Goal: Check status: Check status

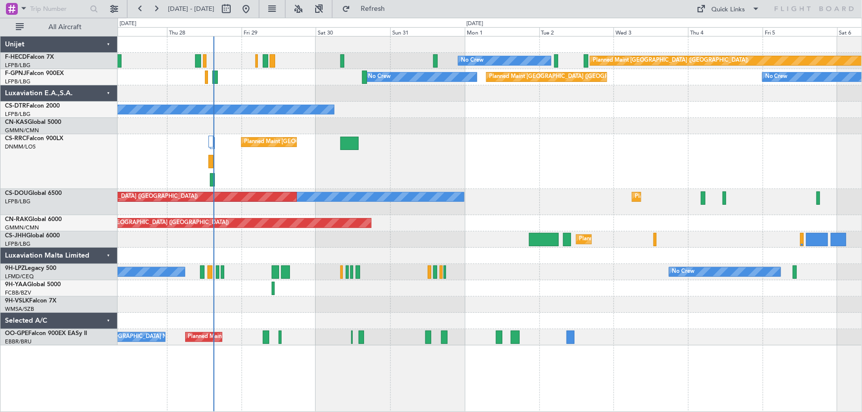
click at [372, 156] on div "No Crew Planned Maint Paris (Le Bourget) No Crew Planned Maint Paris (Le Bourge…" at bounding box center [490, 191] width 744 height 309
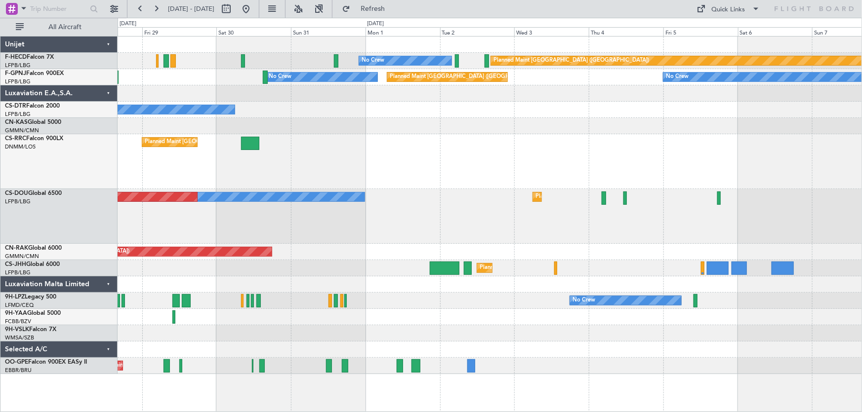
click at [545, 141] on div "Planned Maint Paris (Le Bourget) Planned Maint Paris (Le Bourget)" at bounding box center [490, 161] width 744 height 55
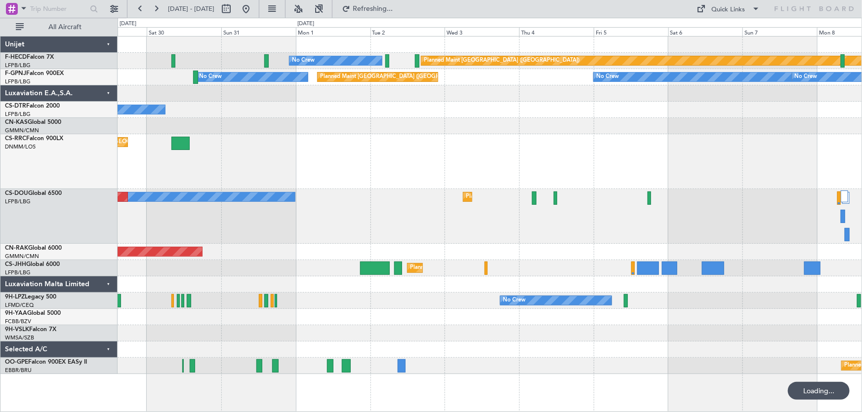
click at [474, 113] on div "Planned Maint Paris (Le Bourget) No Crew No Crew Planned Maint Paris (Le Bourge…" at bounding box center [490, 206] width 744 height 338
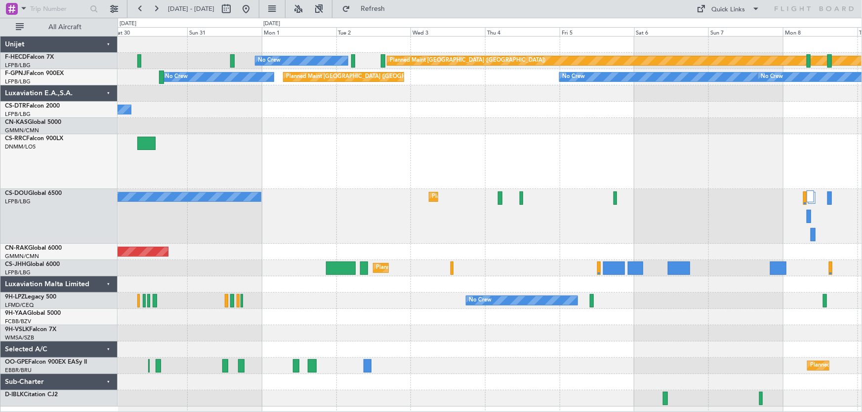
click at [382, 114] on div "No Crew" at bounding box center [490, 110] width 744 height 16
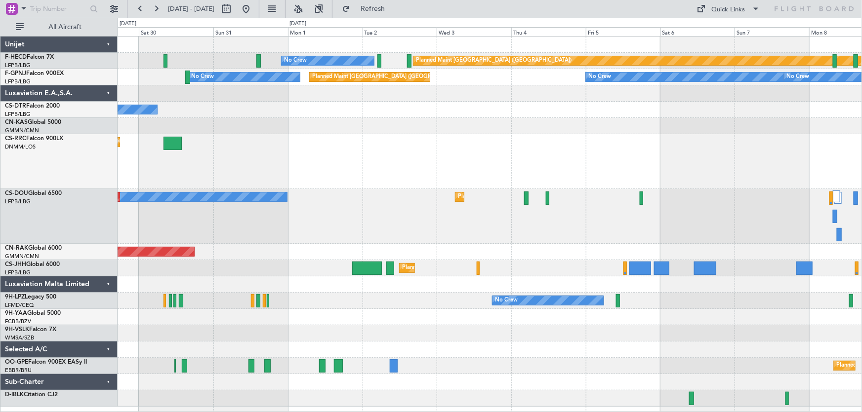
click at [365, 140] on div "Planned Maint [GEOGRAPHIC_DATA] ([GEOGRAPHIC_DATA])" at bounding box center [490, 161] width 744 height 55
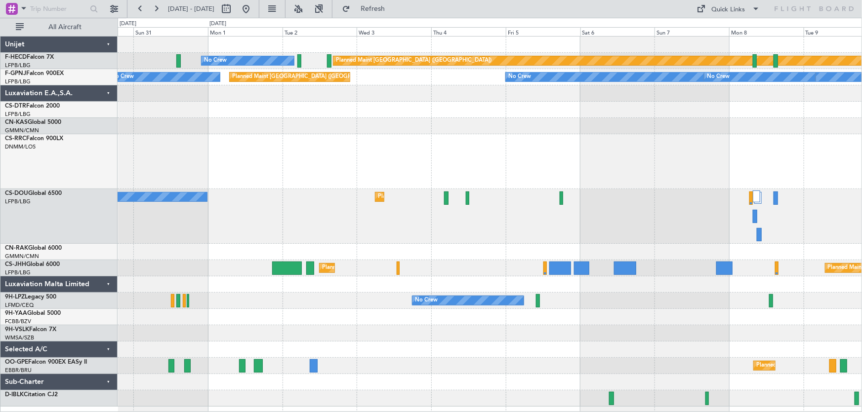
click at [456, 173] on div "Planned Maint [GEOGRAPHIC_DATA] ([GEOGRAPHIC_DATA])" at bounding box center [490, 161] width 744 height 55
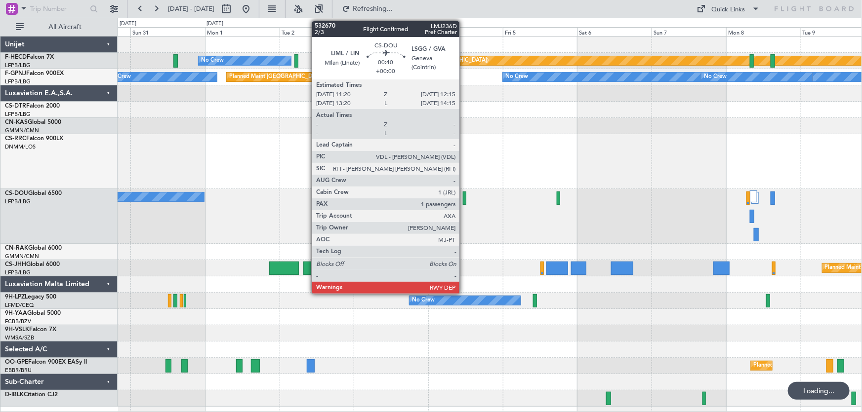
click at [464, 196] on div at bounding box center [464, 198] width 3 height 13
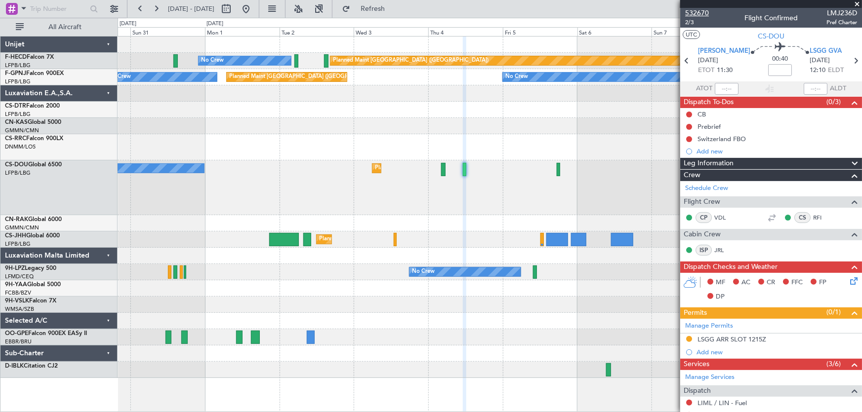
click at [697, 8] on span "532670" at bounding box center [697, 13] width 24 height 10
click at [702, 12] on span "532670" at bounding box center [697, 13] width 24 height 10
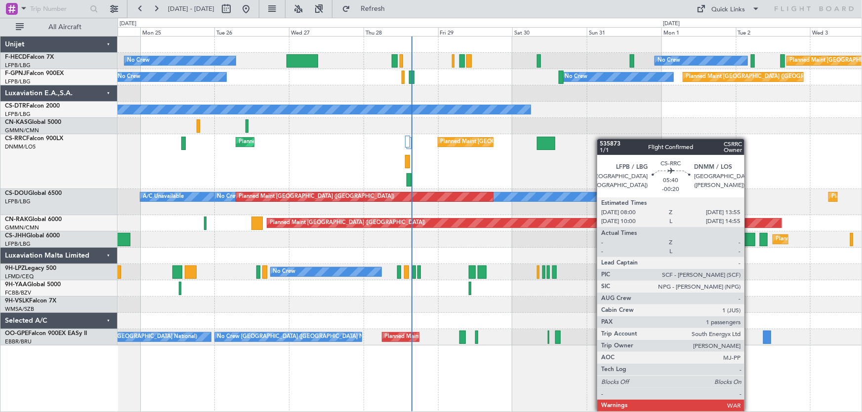
click at [553, 146] on div "No Crew No Crew Planned Maint [GEOGRAPHIC_DATA] ([GEOGRAPHIC_DATA]) Planned Mai…" at bounding box center [490, 191] width 744 height 309
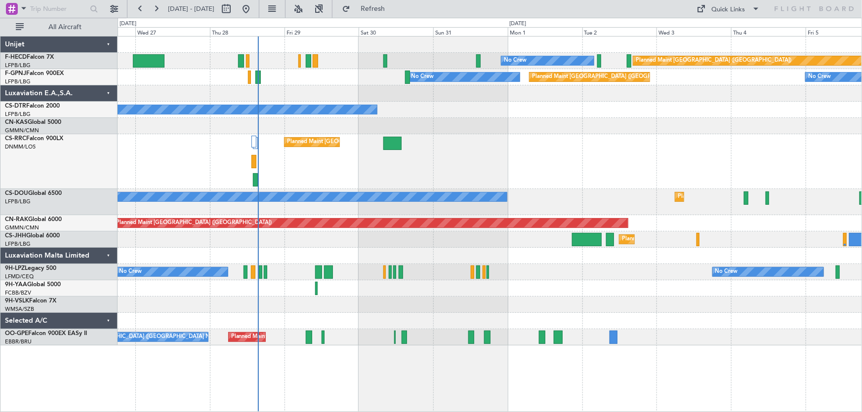
click at [342, 194] on div "Planned Maint [GEOGRAPHIC_DATA] ([GEOGRAPHIC_DATA]) No Crew No Crew No Crew Pla…" at bounding box center [490, 191] width 744 height 309
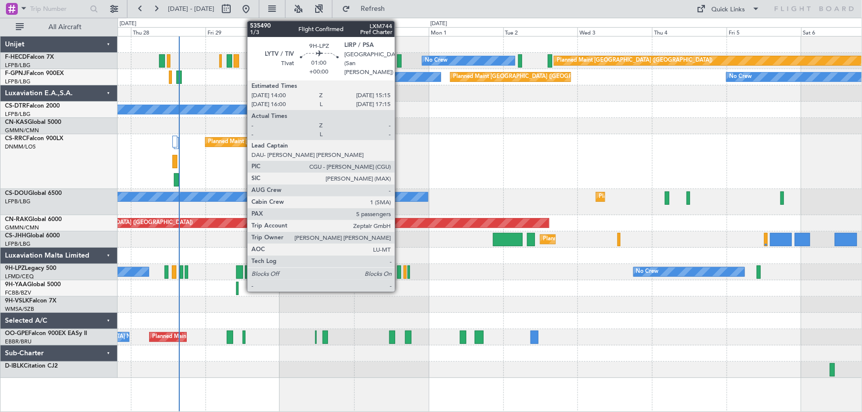
click at [399, 278] on div at bounding box center [399, 272] width 4 height 13
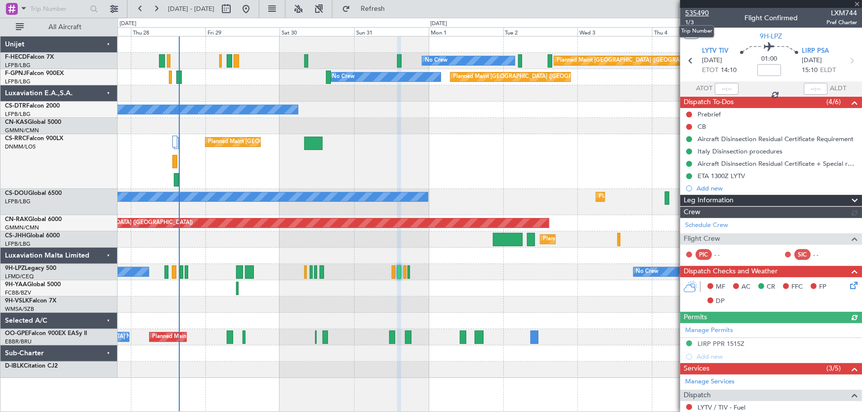
click at [701, 13] on span "535490" at bounding box center [697, 13] width 24 height 10
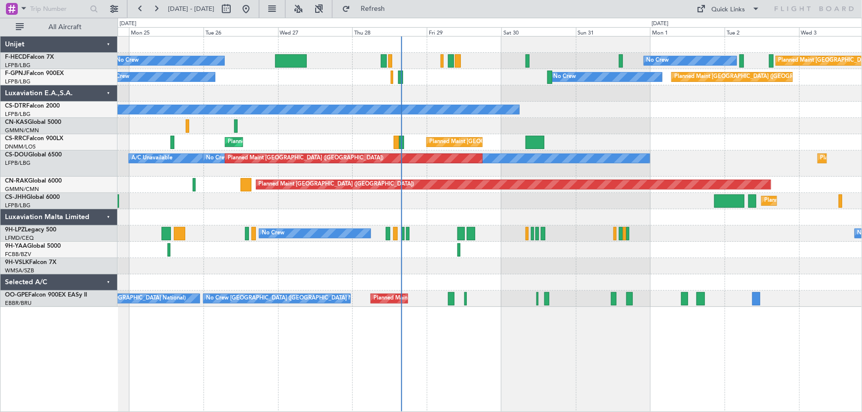
click at [482, 115] on div "No Crew No Crew Planned Maint Paris (Le Bourget) Planned Maint Paris (Le Bourge…" at bounding box center [490, 172] width 744 height 271
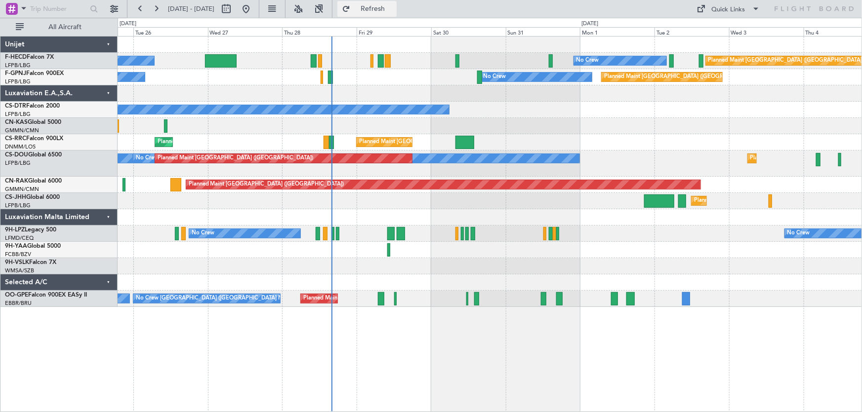
click at [394, 12] on span "Refresh" at bounding box center [372, 8] width 41 height 7
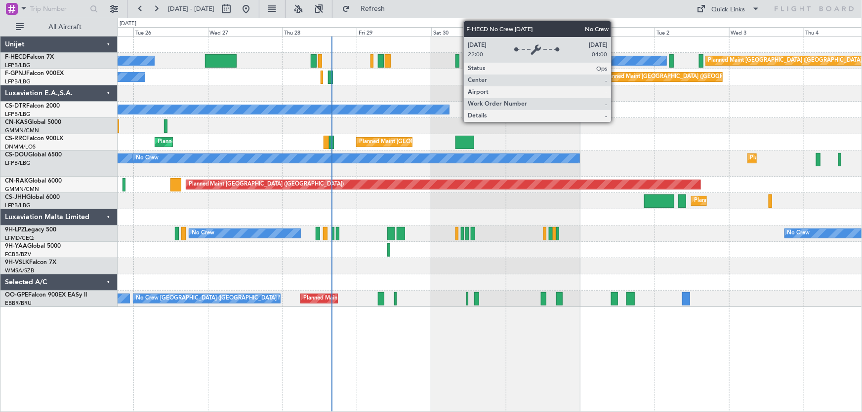
click at [615, 62] on div "No Crew" at bounding box center [620, 60] width 92 height 9
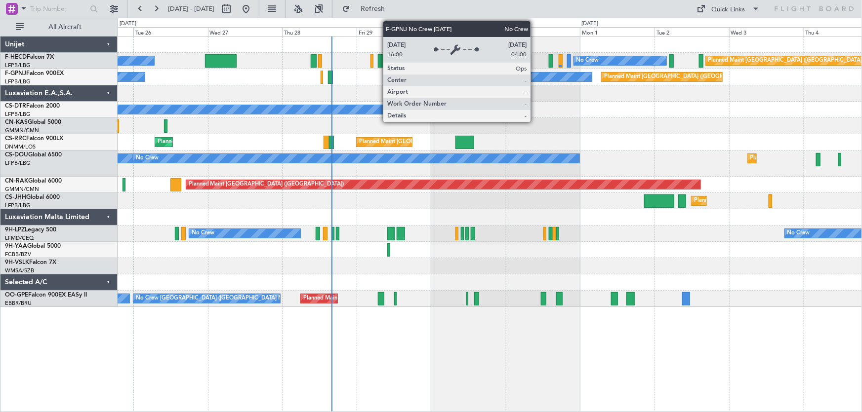
click at [535, 78] on div "No Crew" at bounding box center [536, 77] width 111 height 9
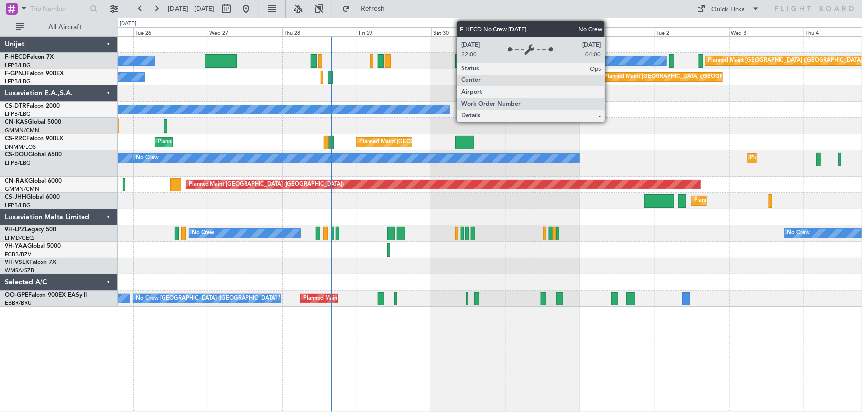
click at [609, 59] on div "No Crew" at bounding box center [620, 60] width 92 height 9
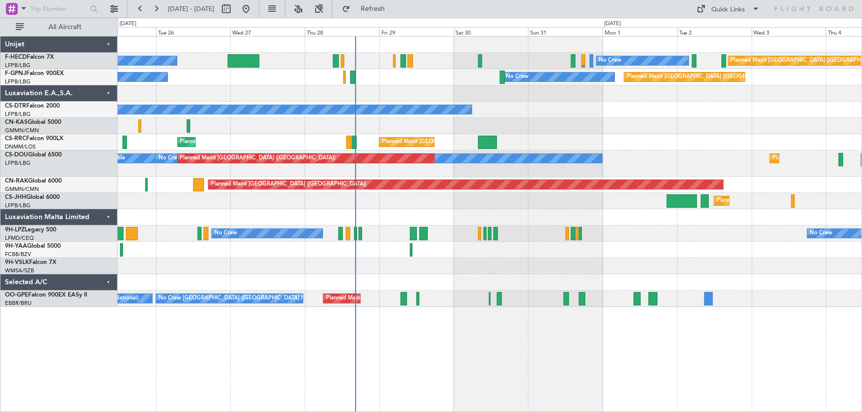
click at [485, 126] on div "No Crew No Crew Planned Maint Paris (Le Bourget) Planned Maint Paris (Le Bourge…" at bounding box center [490, 172] width 744 height 271
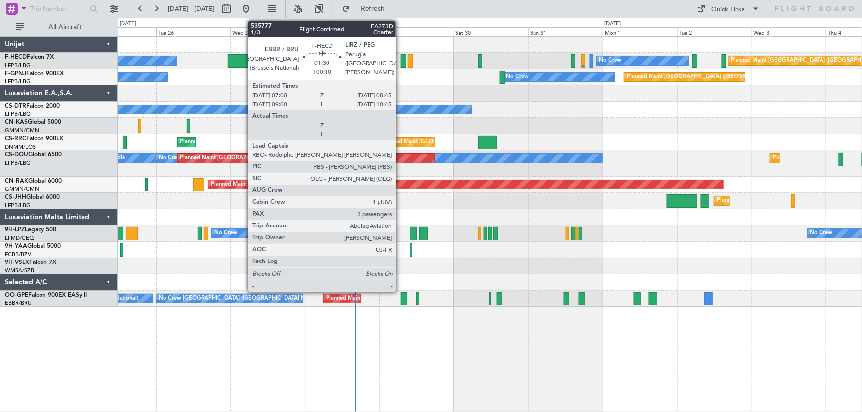
click at [401, 64] on div at bounding box center [403, 60] width 5 height 13
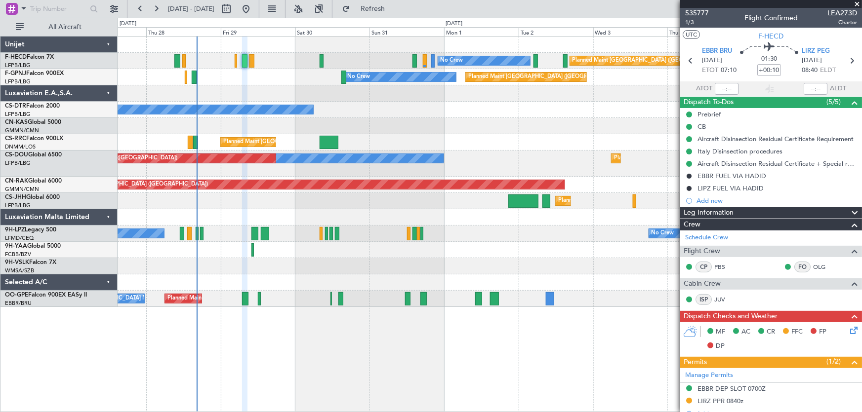
click at [337, 129] on div "Planned Maint Paris (Le Bourget) No Crew No Crew Planned Maint Paris (Le Bourge…" at bounding box center [490, 172] width 744 height 271
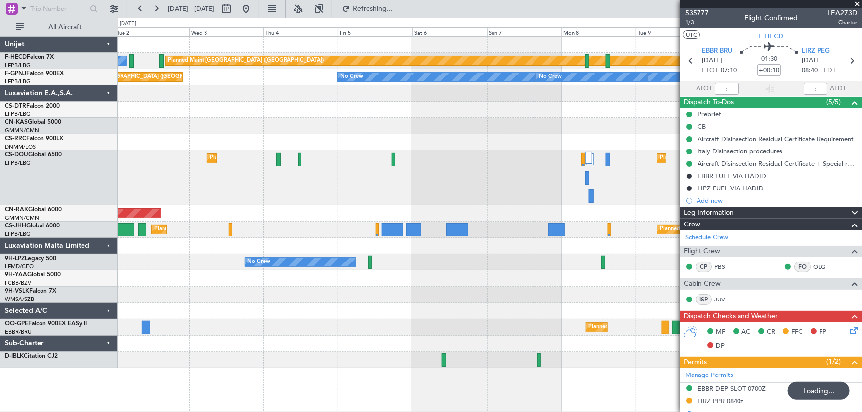
click at [299, 117] on div "Planned Maint Paris (Le Bourget) No Crew Planned Maint Paris (Le Bourget) No Cr…" at bounding box center [490, 203] width 744 height 332
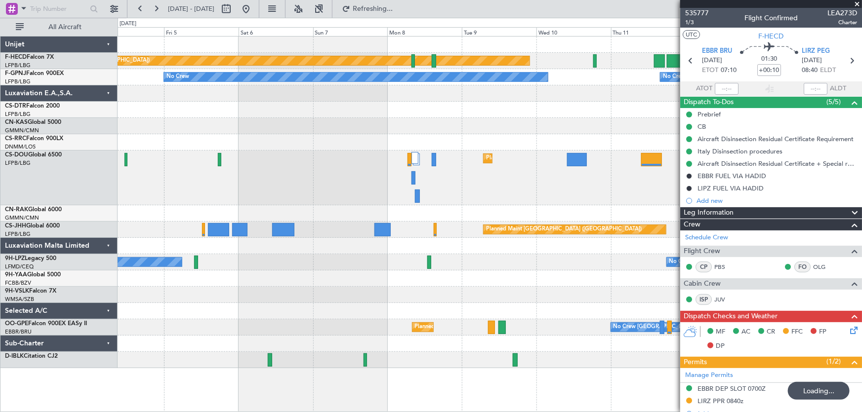
click at [466, 124] on div "Planned Maint Paris (Le Bourget) No Crew No Crew No Crew No Crew No Crew Planne…" at bounding box center [490, 203] width 744 height 332
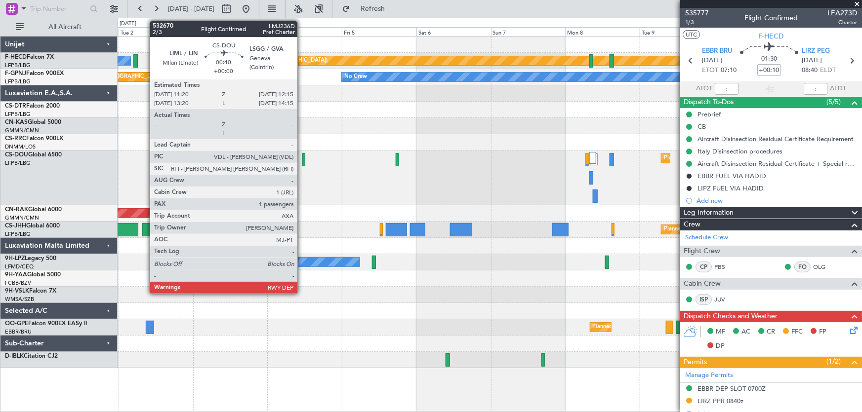
click at [302, 160] on div at bounding box center [303, 159] width 3 height 13
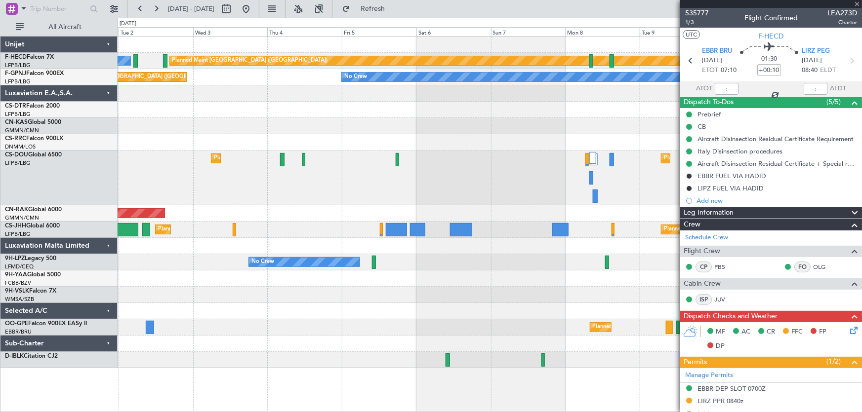
type input "1"
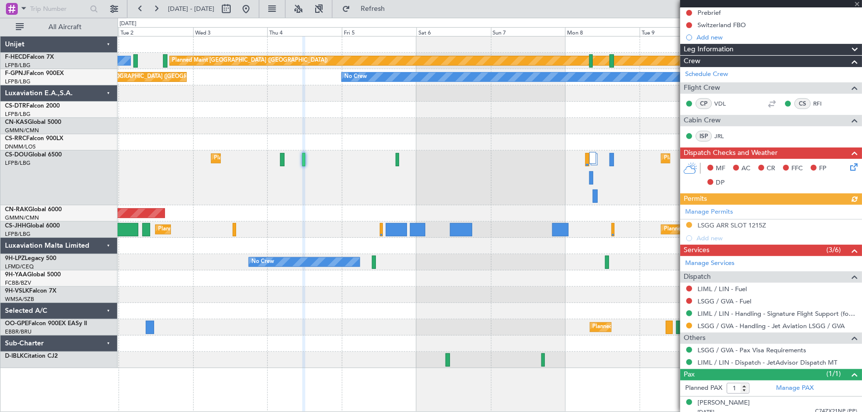
scroll to position [119, 0]
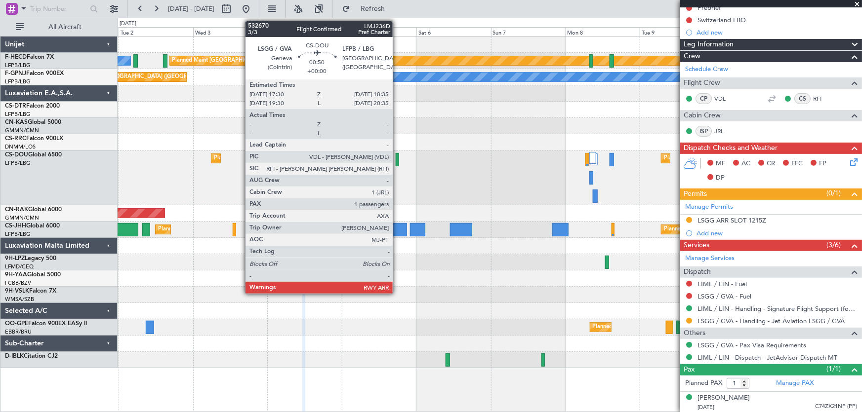
click at [397, 156] on div at bounding box center [397, 159] width 3 height 13
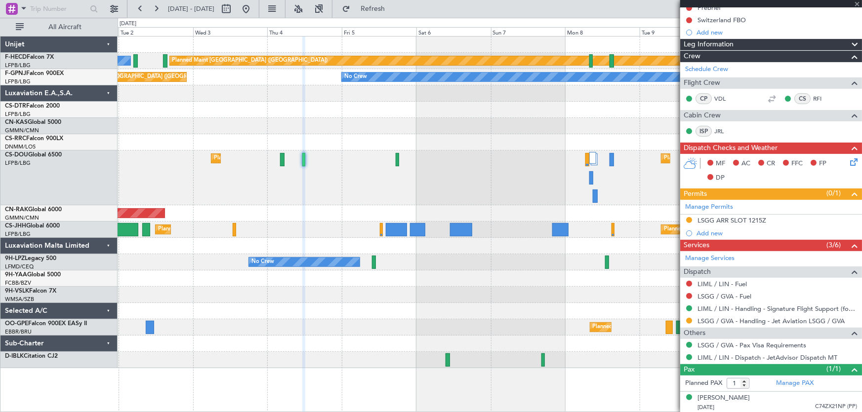
scroll to position [0, 0]
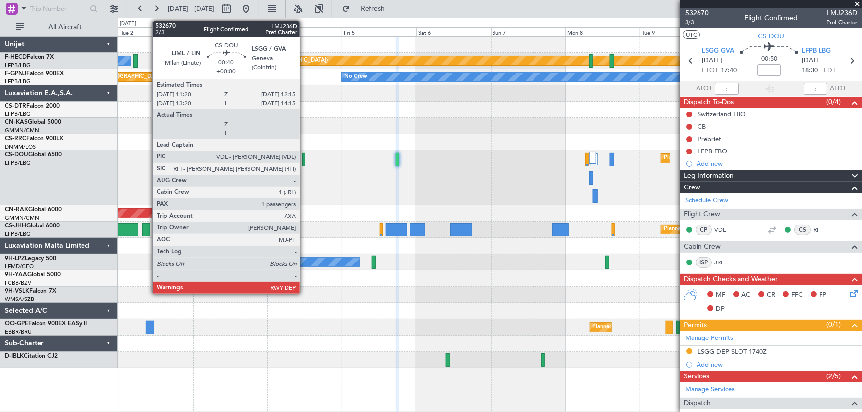
click at [304, 164] on div at bounding box center [303, 159] width 3 height 13
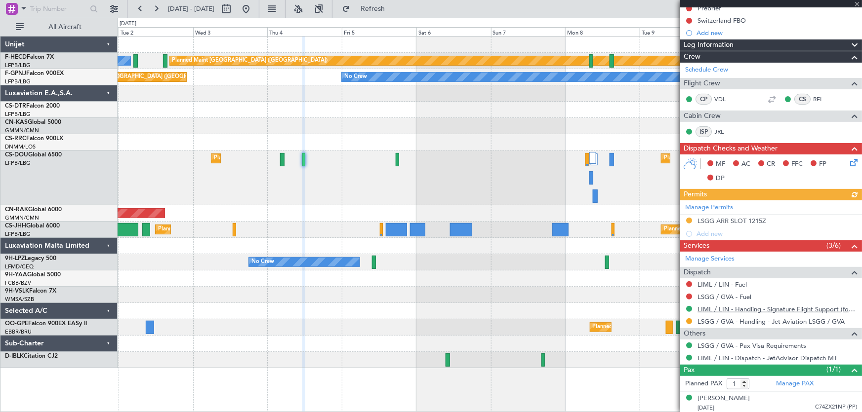
scroll to position [119, 0]
click at [254, 10] on button at bounding box center [246, 9] width 16 height 16
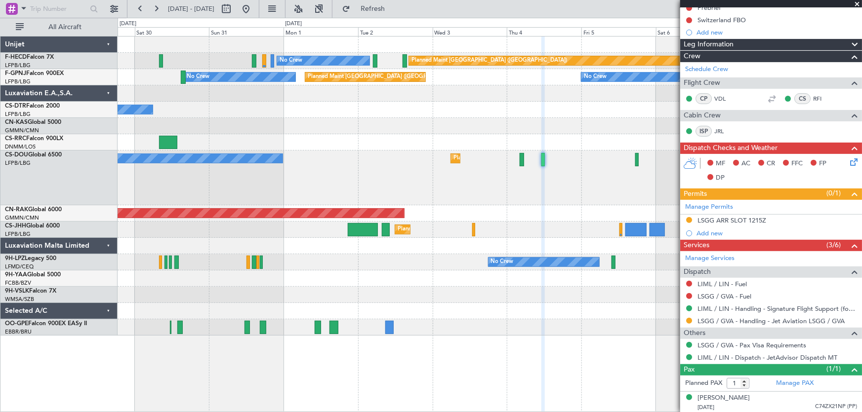
click at [209, 134] on div "No Crew Planned Maint Paris (Le Bourget) Planned Maint Paris (Le Bourget) No Cr…" at bounding box center [490, 186] width 744 height 299
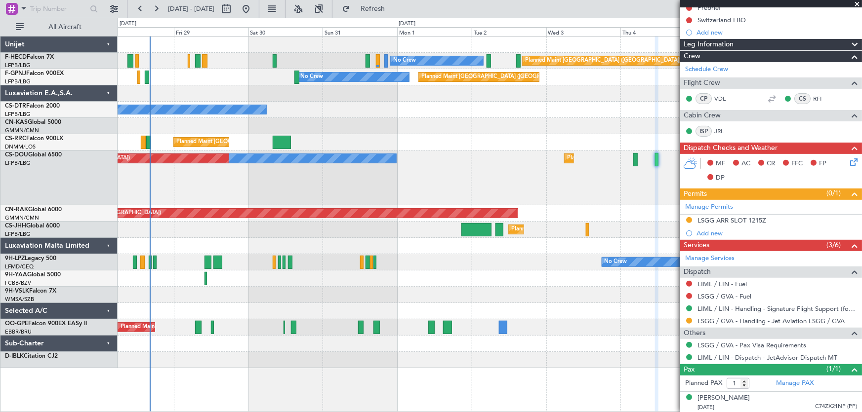
click at [381, 116] on div "No Crew" at bounding box center [490, 110] width 744 height 16
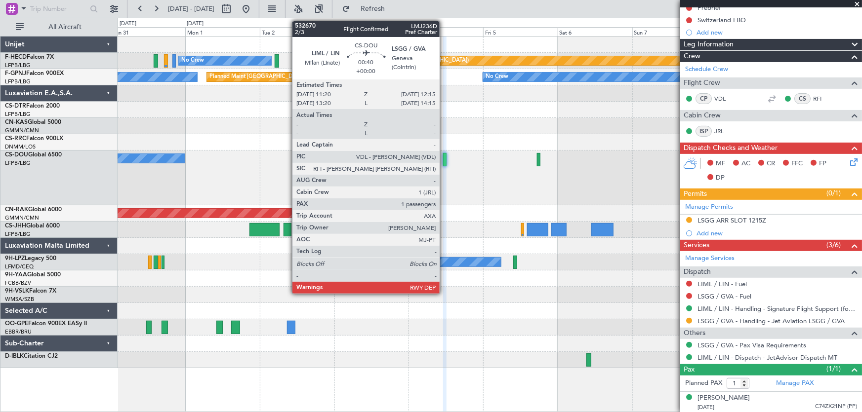
click at [444, 161] on div at bounding box center [444, 159] width 3 height 13
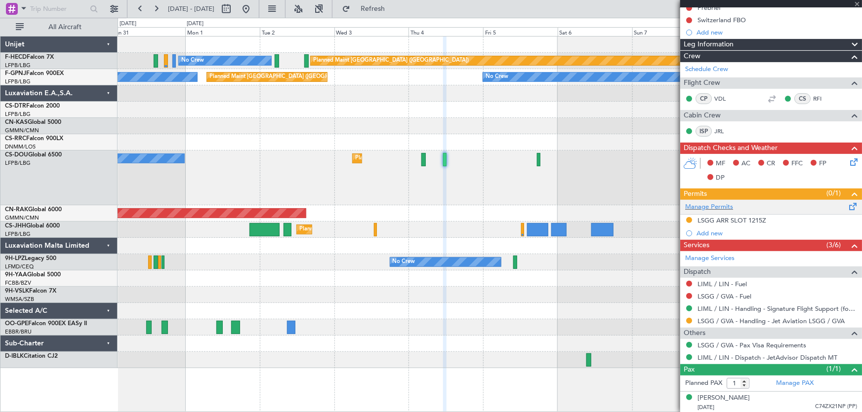
scroll to position [0, 0]
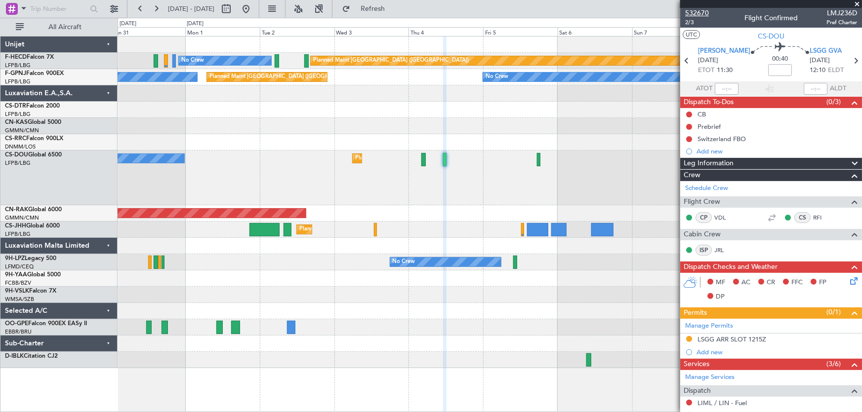
click at [706, 15] on span "532670" at bounding box center [697, 13] width 24 height 10
click at [254, 9] on button at bounding box center [246, 9] width 16 height 16
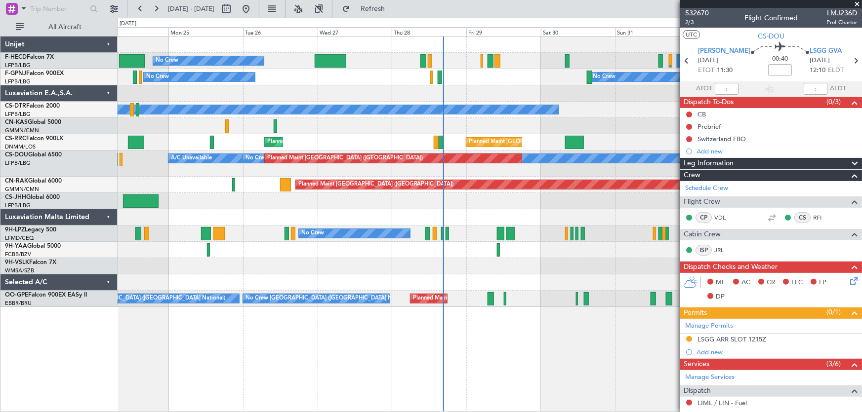
click at [411, 135] on div "Planned Maint Paris (Le Bourget) No Crew No Crew Planned Maint Paris (Le Bourge…" at bounding box center [490, 172] width 744 height 271
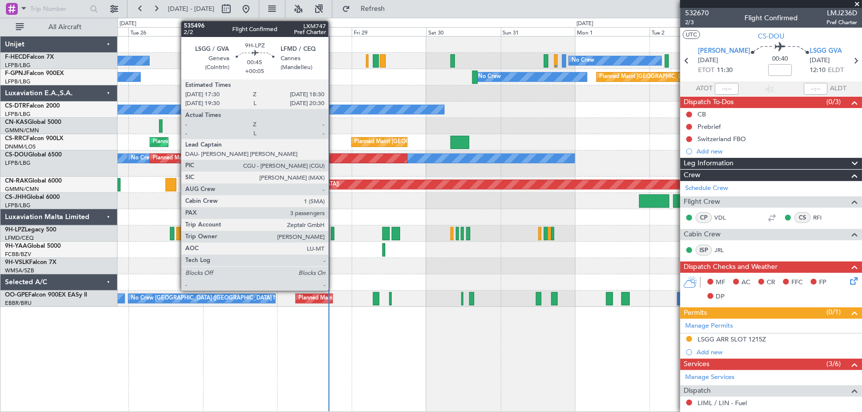
click at [333, 236] on div at bounding box center [332, 233] width 3 height 13
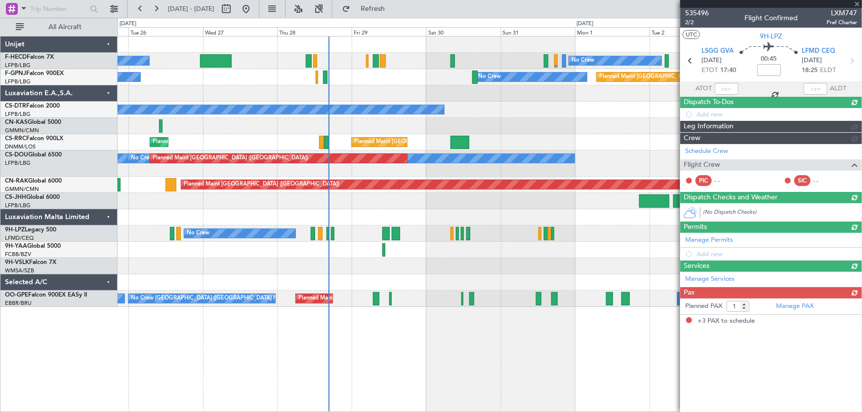
type input "+00:05"
type input "3"
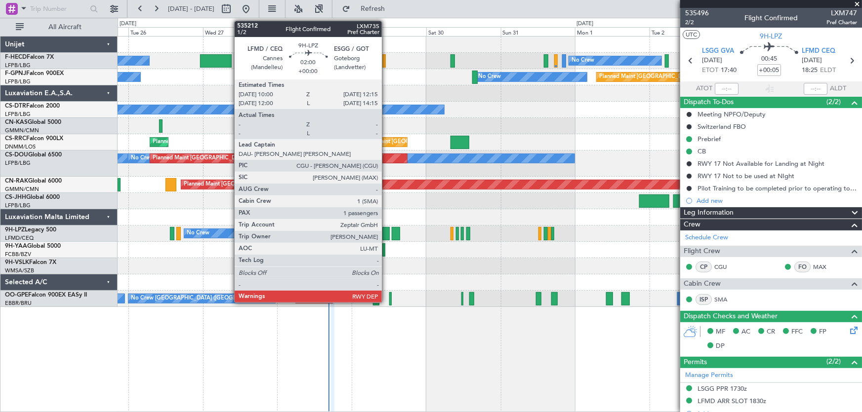
click at [386, 233] on div at bounding box center [385, 233] width 7 height 13
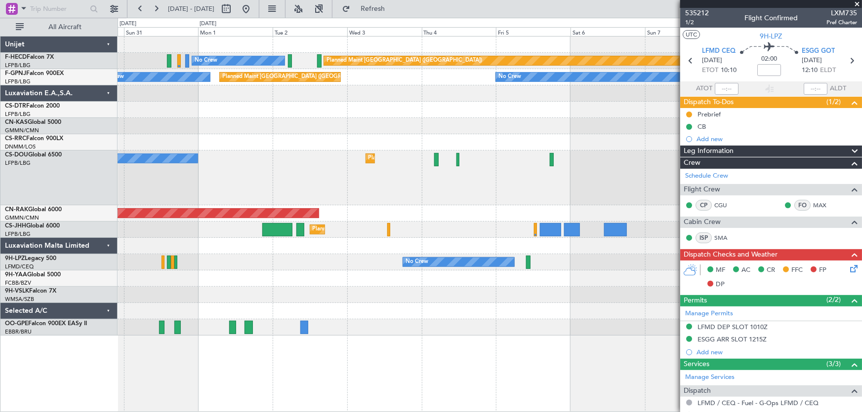
click at [83, 108] on div "Planned Maint Paris (Le Bourget) No Crew Planned Maint Paris (Le Bourget) No Cr…" at bounding box center [431, 215] width 862 height 395
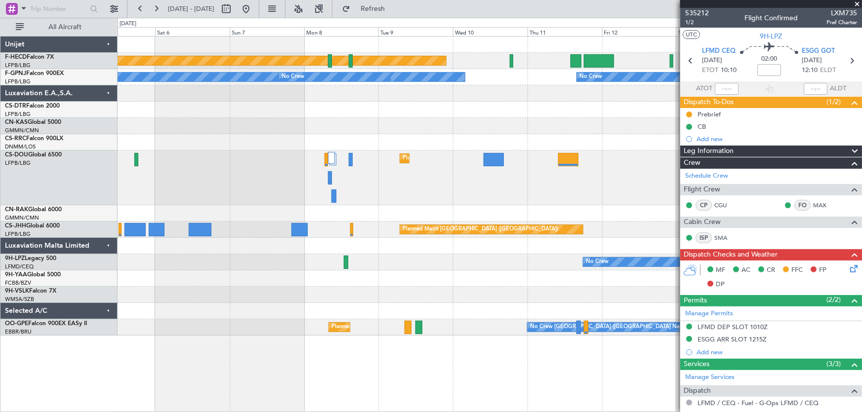
click at [192, 120] on div at bounding box center [490, 126] width 744 height 16
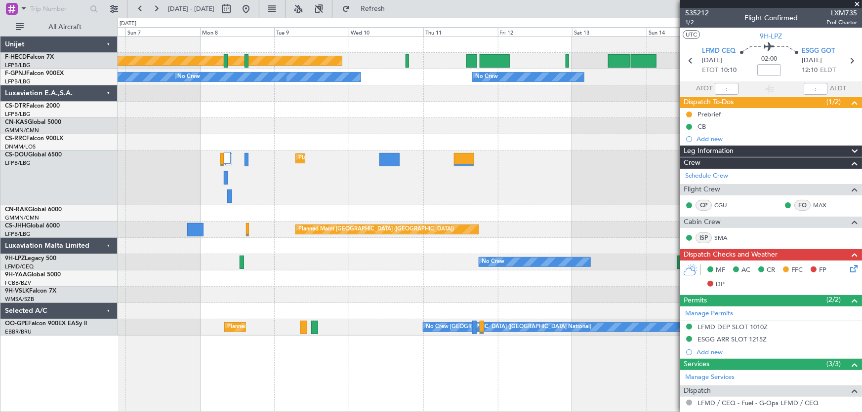
click at [245, 125] on div at bounding box center [490, 126] width 744 height 16
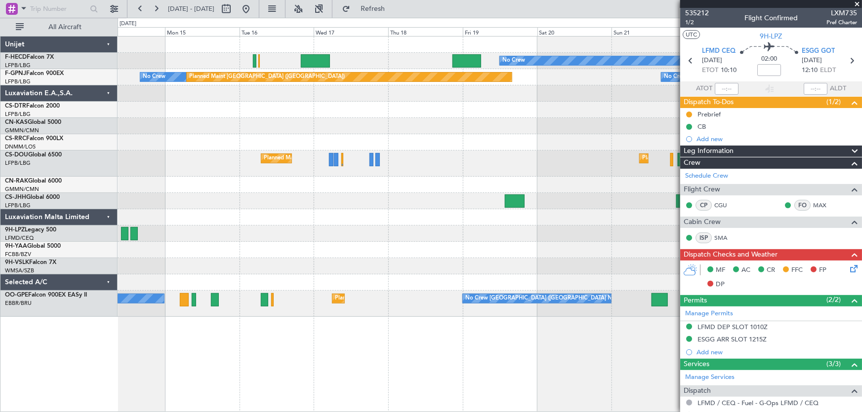
click at [257, 119] on div at bounding box center [490, 126] width 744 height 16
click at [254, 12] on button at bounding box center [246, 9] width 16 height 16
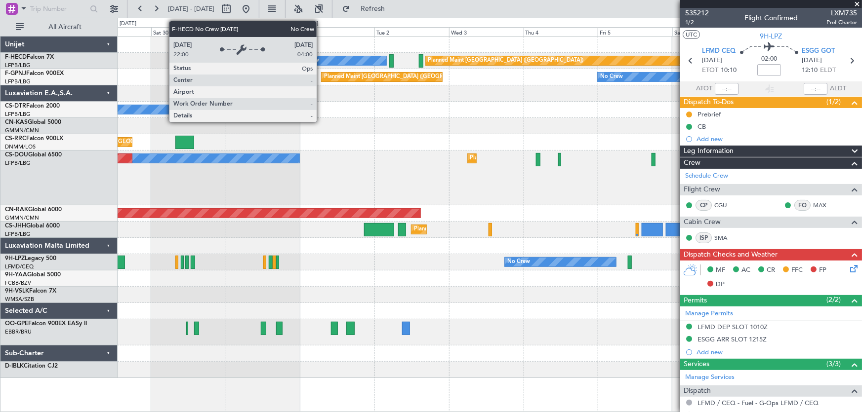
click at [321, 62] on div "No Crew" at bounding box center [340, 60] width 92 height 9
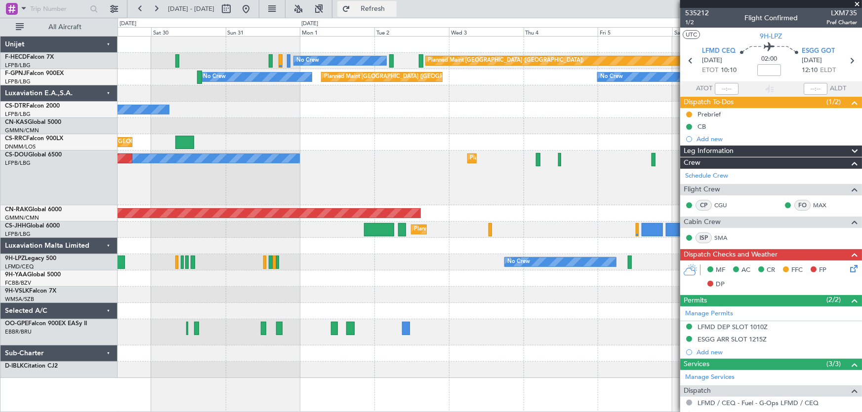
click at [394, 10] on span "Refresh" at bounding box center [372, 8] width 41 height 7
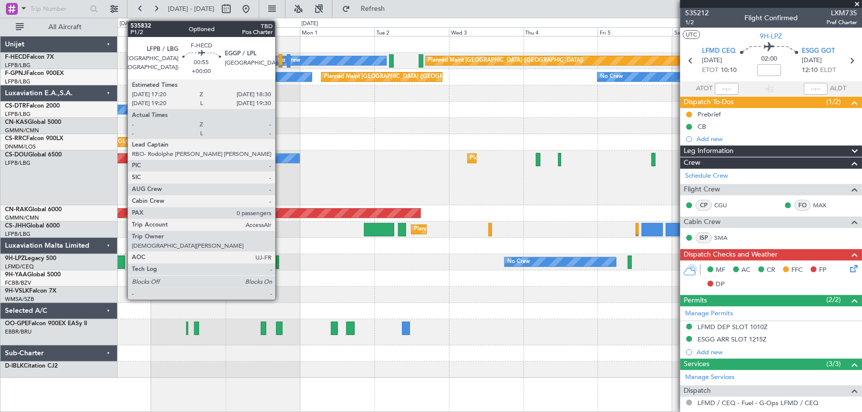
click at [280, 61] on div at bounding box center [281, 60] width 4 height 13
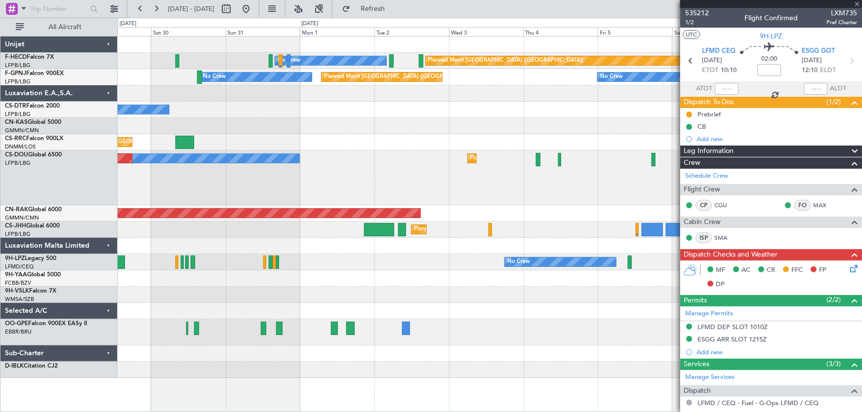
type input "0"
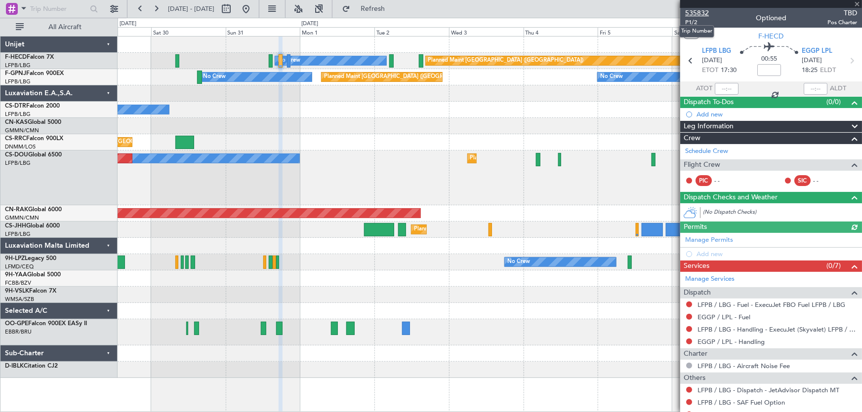
click at [697, 12] on span "535832" at bounding box center [697, 13] width 24 height 10
click at [394, 7] on span "Refresh" at bounding box center [372, 8] width 41 height 7
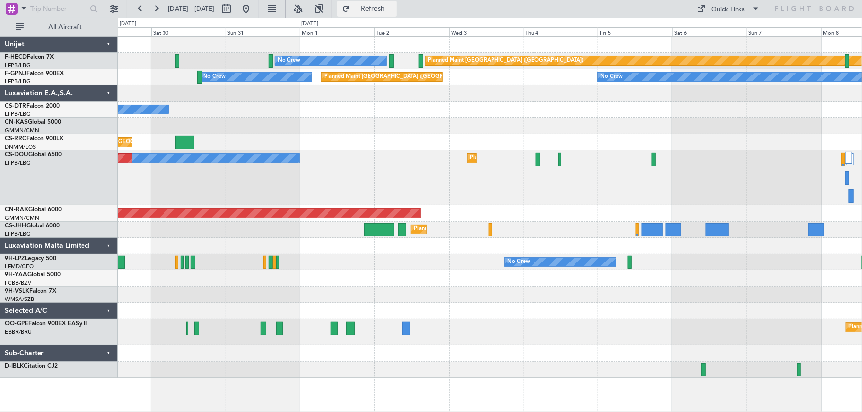
click at [394, 8] on span "Refresh" at bounding box center [372, 8] width 41 height 7
click at [397, 14] on button "Refresh" at bounding box center [366, 9] width 59 height 16
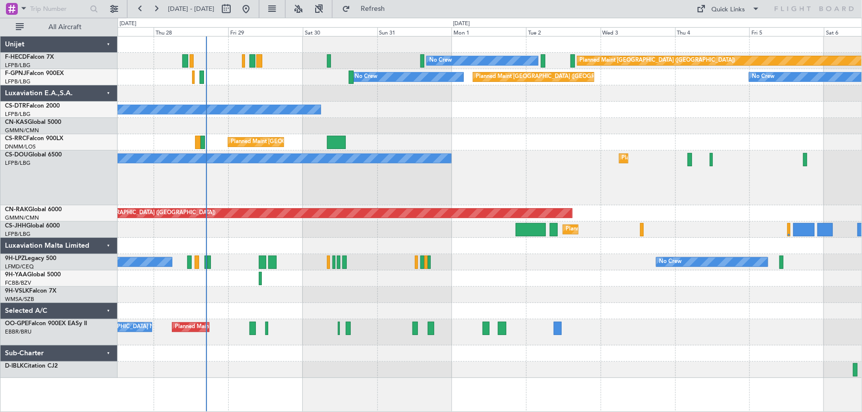
click at [460, 127] on div "Planned Maint Paris (Le Bourget) No Crew No Crew No Crew No Crew Planned Maint …" at bounding box center [490, 208] width 744 height 342
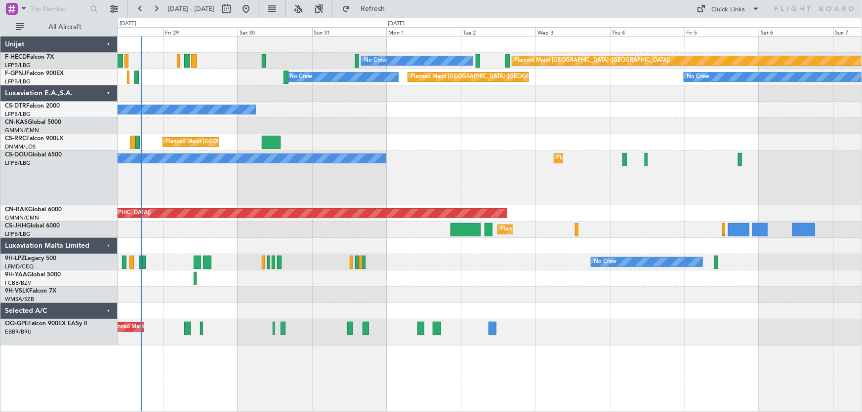
click at [353, 137] on div "Planned Maint Paris (Le Bourget) No Crew No Crew No Crew No Crew Planned Maint …" at bounding box center [490, 191] width 744 height 309
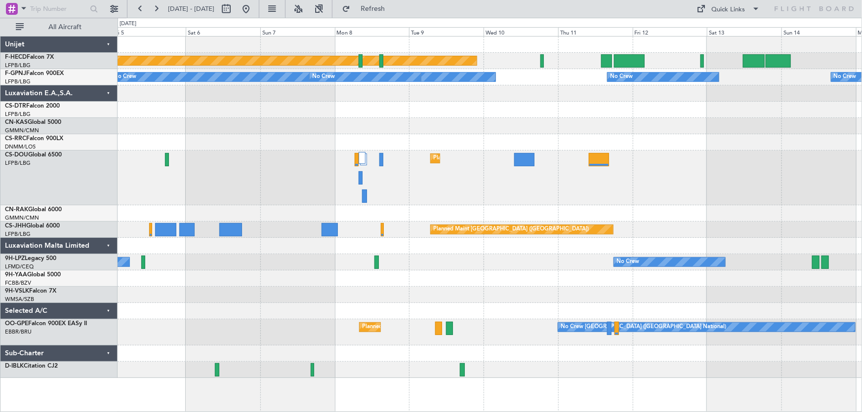
click at [227, 146] on div "Planned Maint Paris (Le Bourget) No Crew No Crew No Crew No Crew Planned Maint …" at bounding box center [490, 208] width 744 height 342
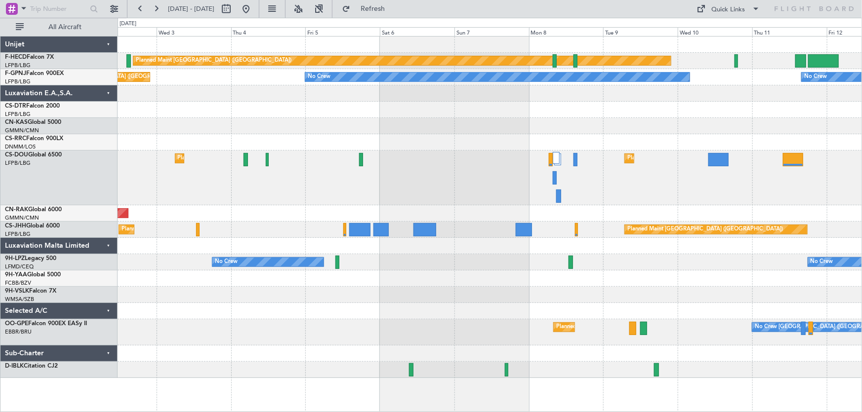
click at [576, 128] on div "Planned Maint Paris (Le Bourget) No Crew No Crew No Crew No Crew Planned Maint …" at bounding box center [490, 208] width 744 height 342
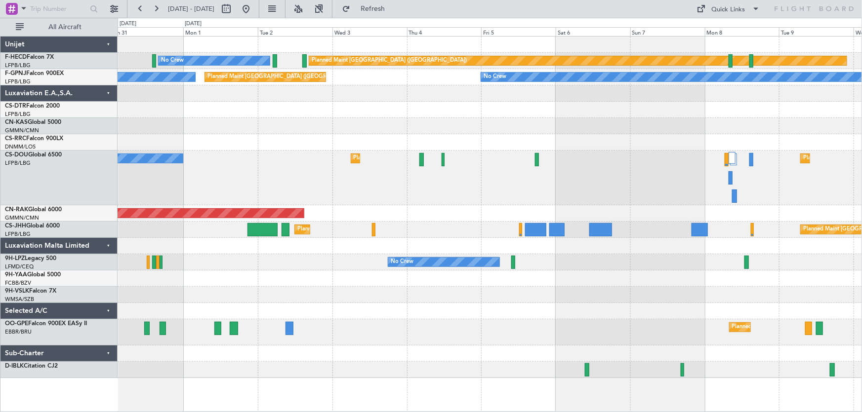
click at [601, 125] on div at bounding box center [490, 126] width 744 height 16
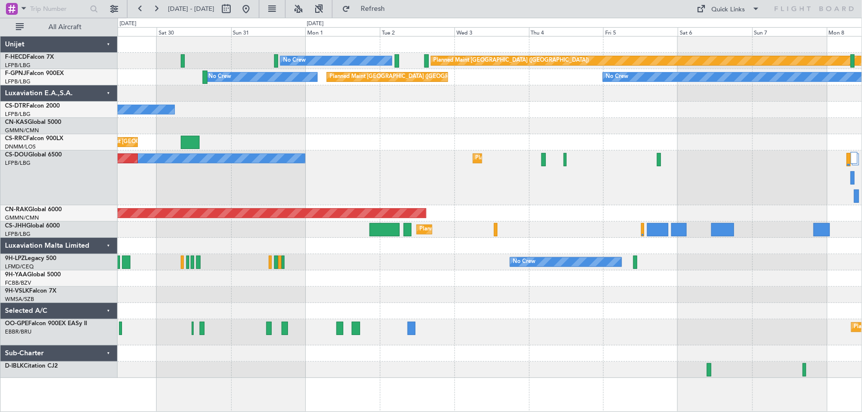
click at [538, 128] on div at bounding box center [490, 126] width 744 height 16
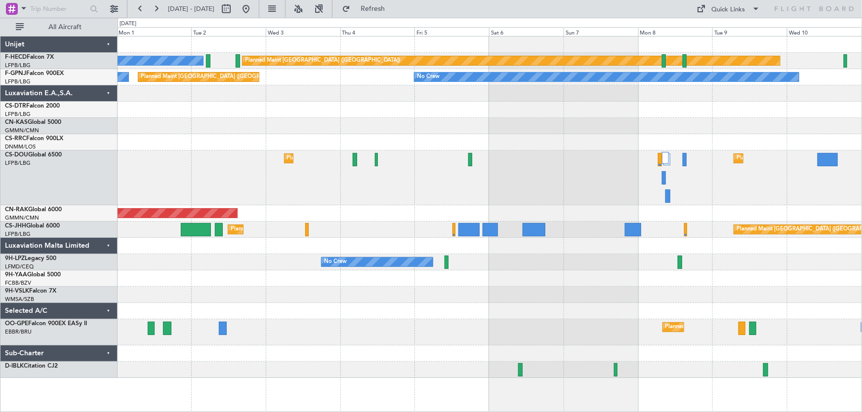
click at [288, 123] on div at bounding box center [490, 126] width 744 height 16
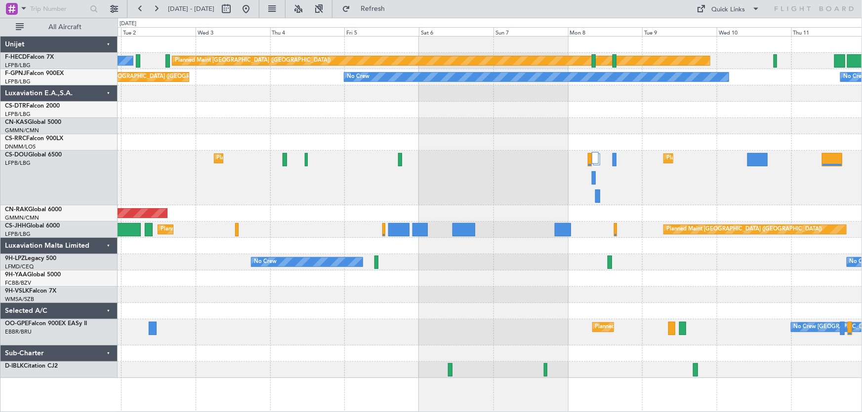
click at [328, 129] on div at bounding box center [490, 126] width 744 height 16
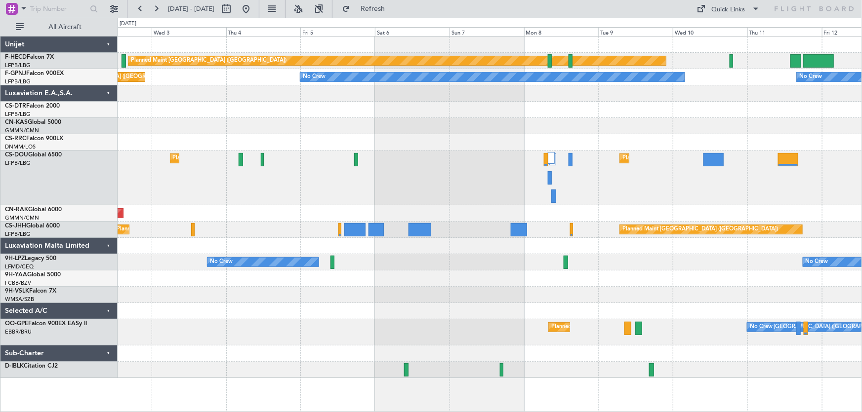
click at [494, 130] on div at bounding box center [490, 126] width 744 height 16
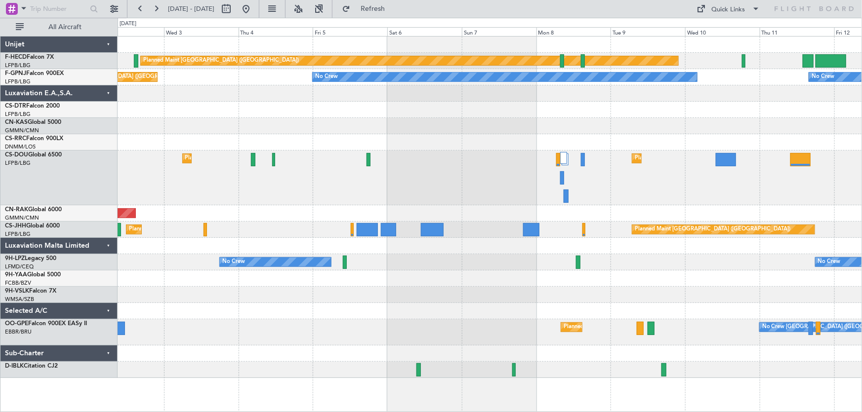
click at [279, 142] on div "Planned Maint Paris (Le Bourget) No Crew Planned Maint Paris (Le Bourget) No Cr…" at bounding box center [490, 208] width 744 height 342
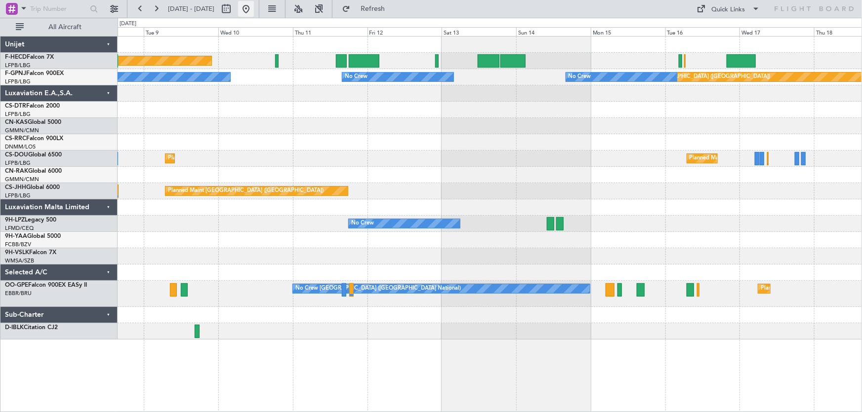
click at [254, 15] on button at bounding box center [246, 9] width 16 height 16
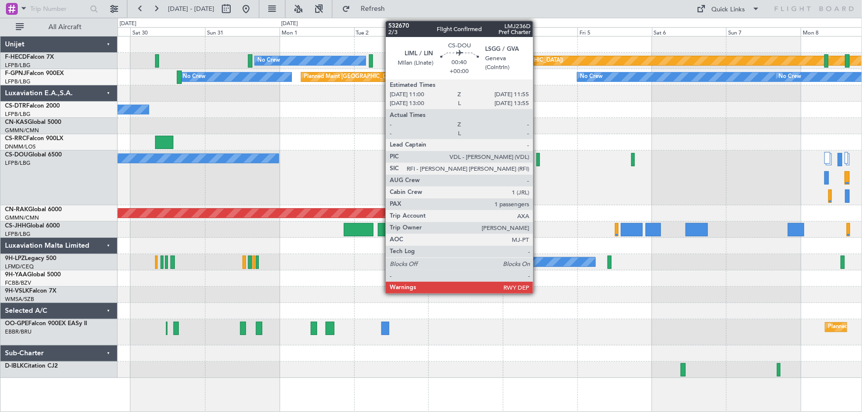
click at [537, 162] on div at bounding box center [537, 159] width 3 height 13
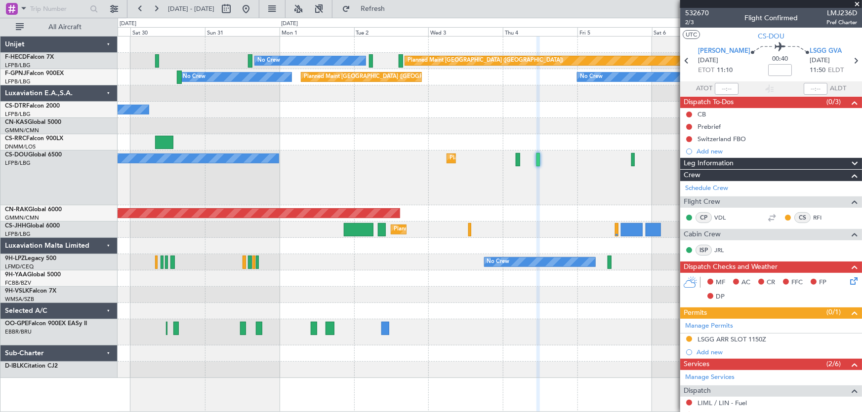
click at [541, 114] on div "No Crew" at bounding box center [490, 110] width 744 height 16
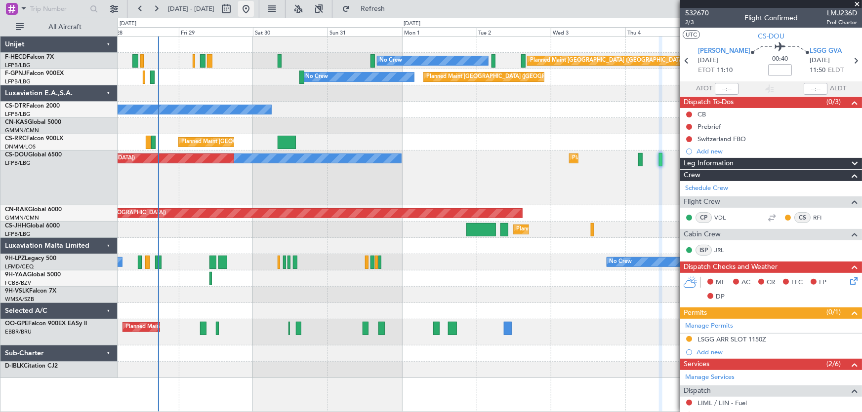
click at [254, 10] on button at bounding box center [246, 9] width 16 height 16
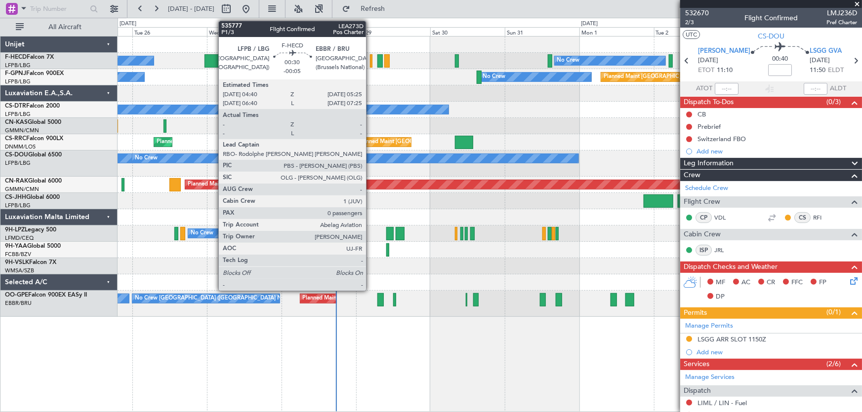
click at [370, 64] on div at bounding box center [371, 60] width 2 height 13
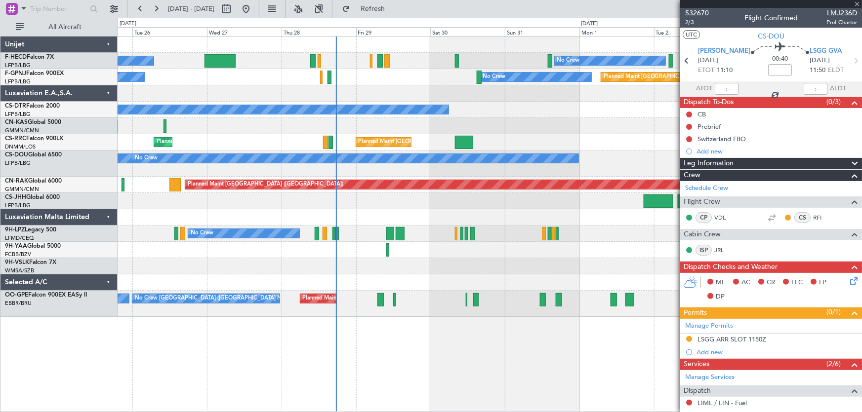
type input "-00:05"
type input "0"
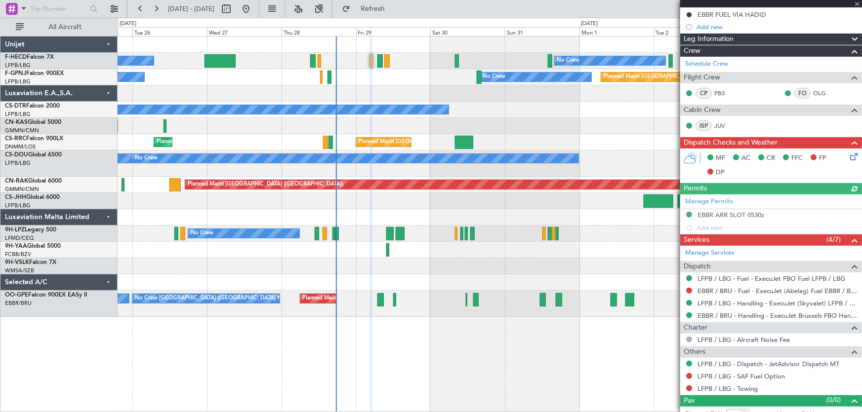
scroll to position [146, 0]
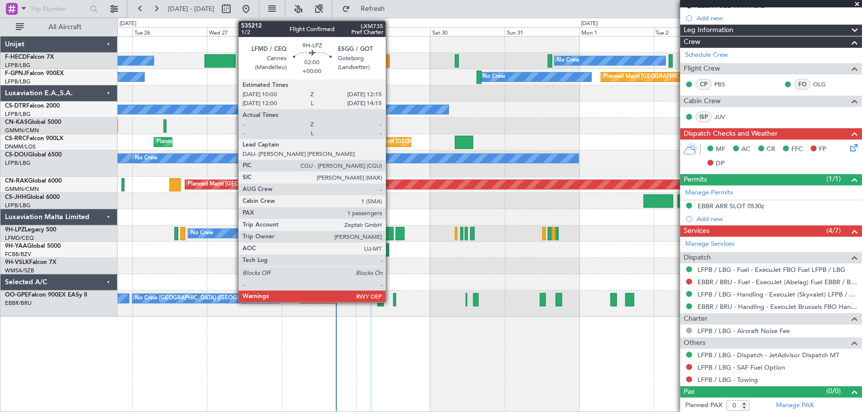
click at [390, 235] on div at bounding box center [389, 233] width 7 height 13
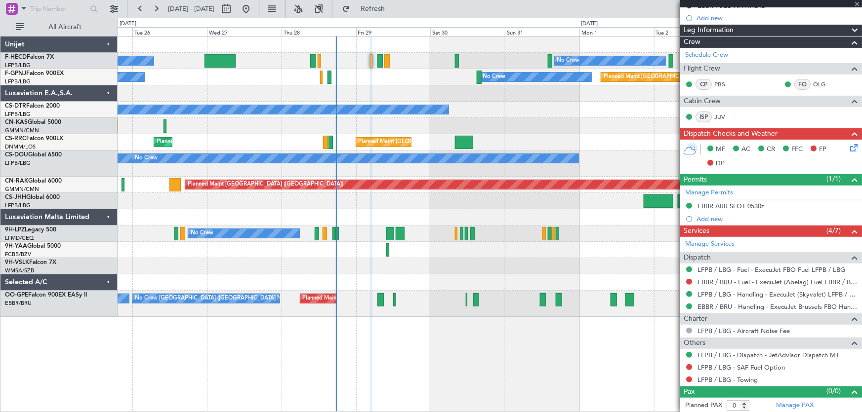
type input "1"
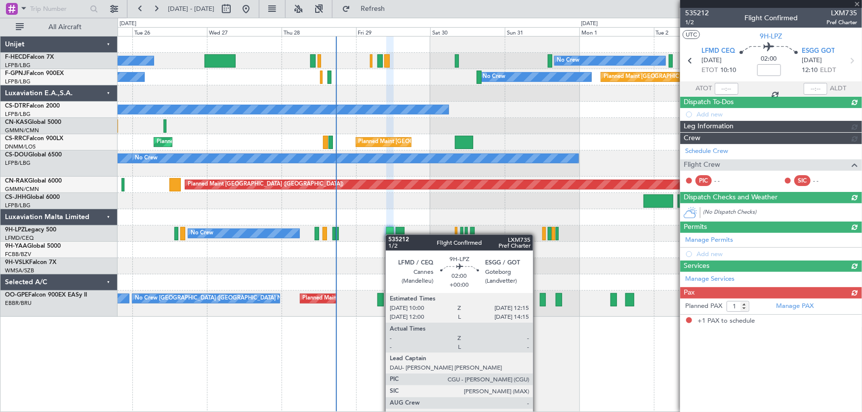
scroll to position [0, 0]
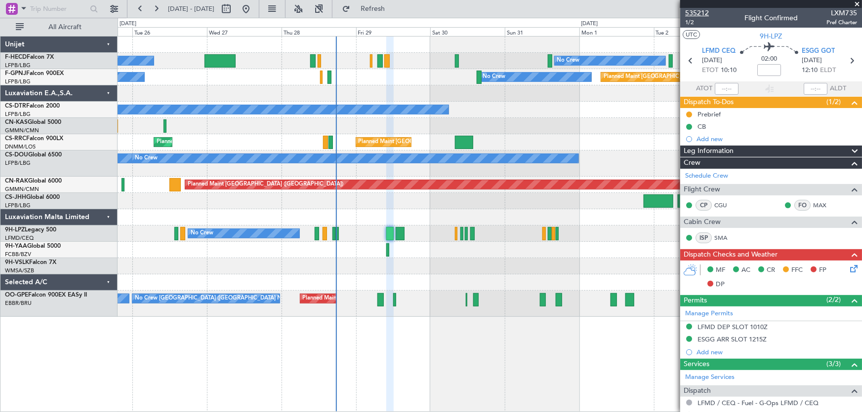
click at [698, 11] on span "535212" at bounding box center [697, 13] width 24 height 10
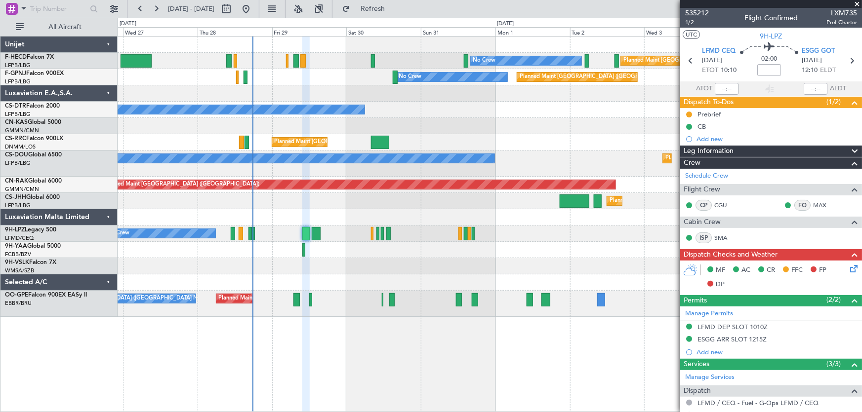
click at [396, 128] on div at bounding box center [490, 126] width 744 height 16
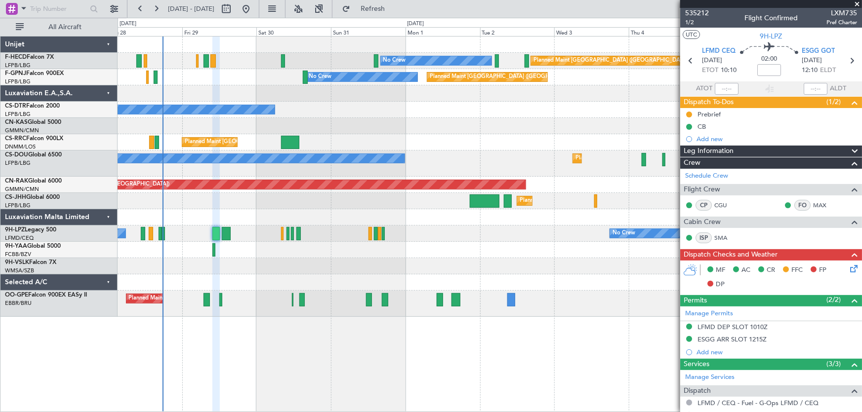
click at [407, 124] on div "Planned Maint Paris (Le Bourget) No Crew No Crew No Crew Planned Maint Paris (L…" at bounding box center [490, 177] width 744 height 281
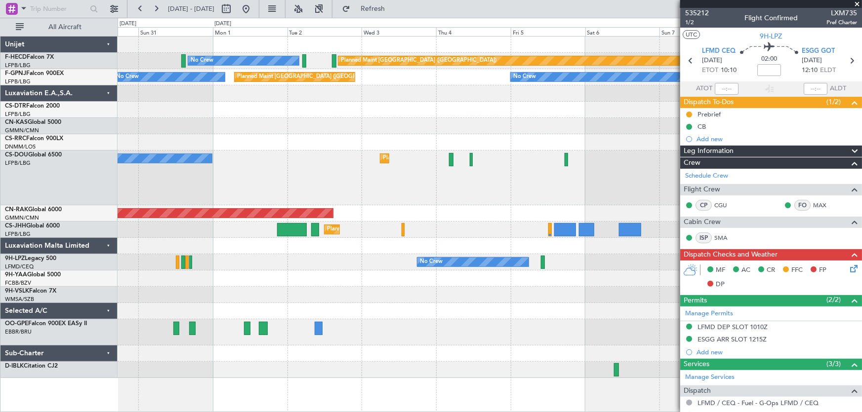
click at [424, 130] on div at bounding box center [490, 126] width 744 height 16
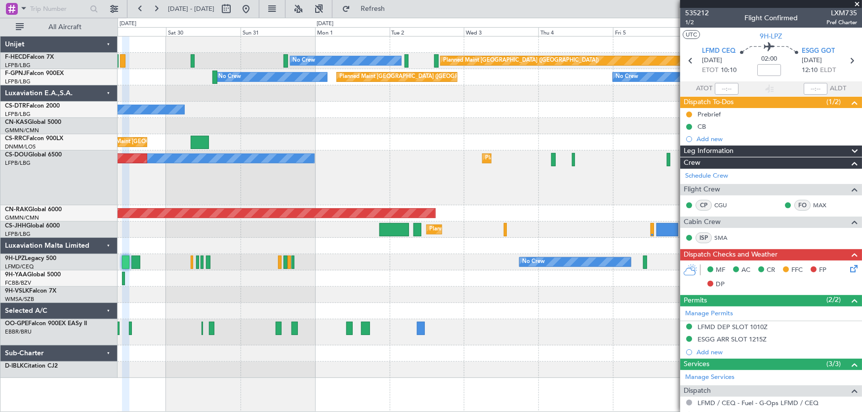
click at [527, 138] on div "Planned Maint [GEOGRAPHIC_DATA] ([GEOGRAPHIC_DATA])" at bounding box center [490, 142] width 744 height 16
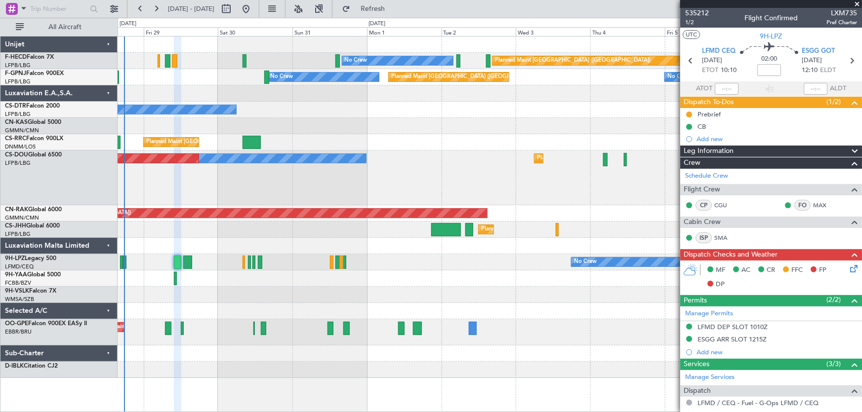
click at [496, 165] on div "No Crew Planned Maint Paris (Le Bourget) Planned Maint Paris (Le Bourget) Plann…" at bounding box center [490, 178] width 744 height 55
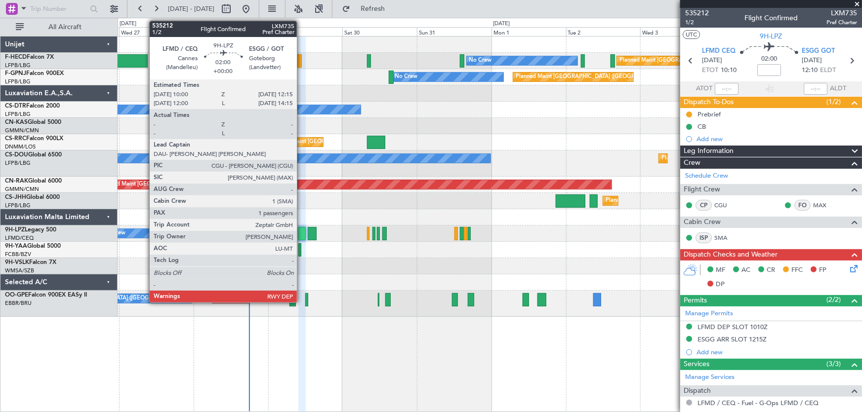
click at [301, 237] on div at bounding box center [301, 233] width 7 height 13
click at [302, 234] on div at bounding box center [301, 233] width 7 height 13
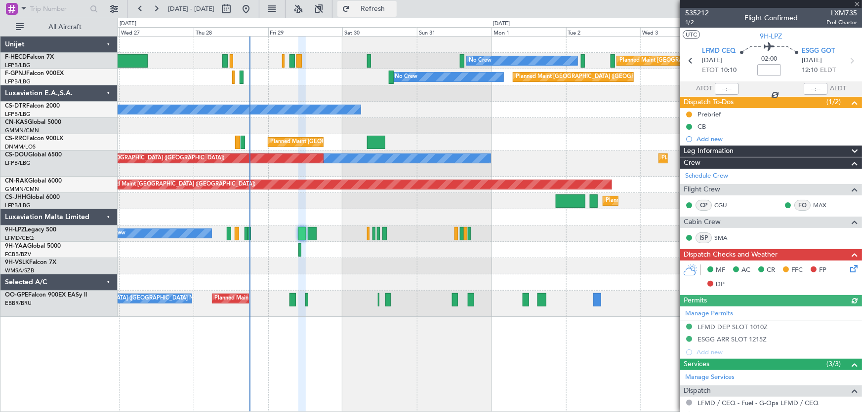
click at [394, 12] on span "Refresh" at bounding box center [372, 8] width 41 height 7
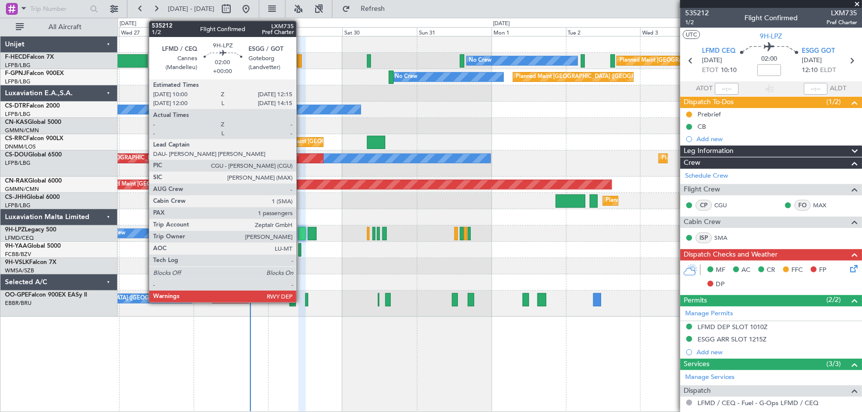
click at [301, 239] on div at bounding box center [301, 233] width 7 height 13
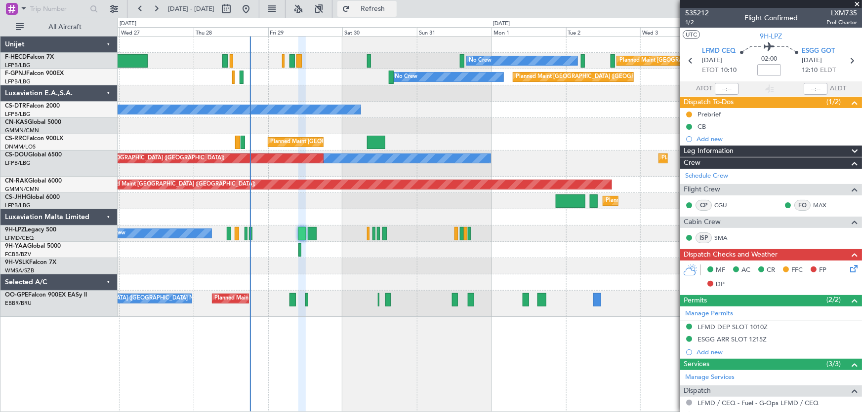
click at [394, 10] on span "Refresh" at bounding box center [372, 8] width 41 height 7
click at [394, 10] on span "Refreshing..." at bounding box center [372, 8] width 41 height 7
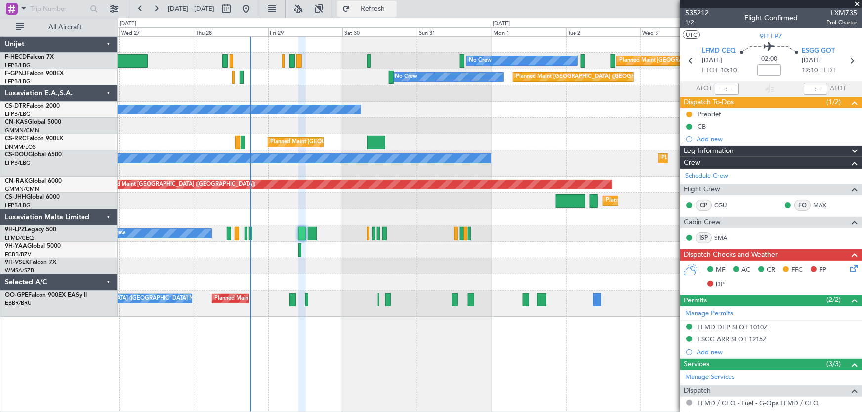
click at [382, 11] on button "Refresh" at bounding box center [366, 9] width 59 height 16
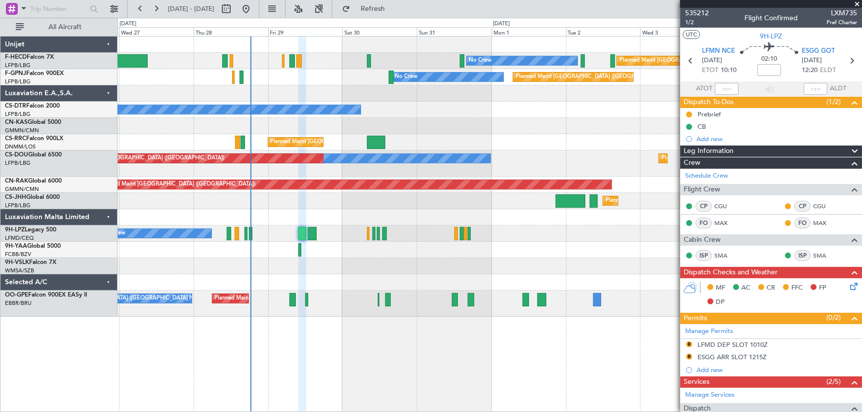
click at [701, 12] on span "535212" at bounding box center [697, 13] width 24 height 10
click at [394, 10] on span "Refresh" at bounding box center [372, 8] width 41 height 7
click at [394, 10] on span "Refreshing..." at bounding box center [372, 8] width 41 height 7
click at [696, 13] on span "535212" at bounding box center [697, 13] width 24 height 10
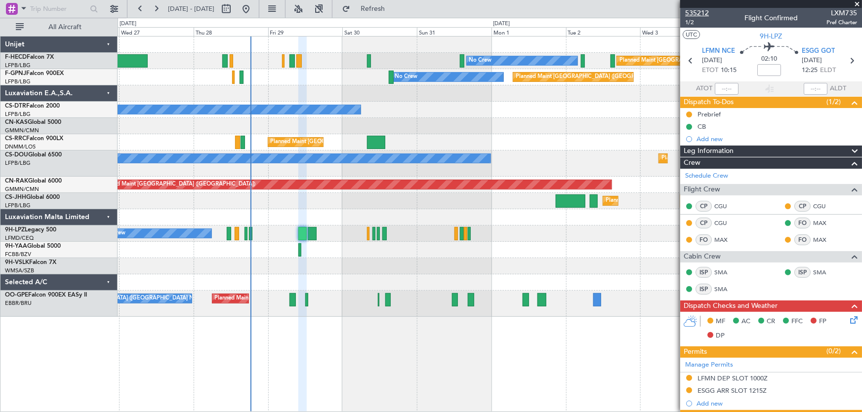
click at [699, 14] on span "535212" at bounding box center [697, 13] width 24 height 10
click at [250, 127] on div "Planned Maint Paris (Le Bourget) No Crew No Crew No Crew No Crew Planned Maint …" at bounding box center [490, 177] width 744 height 281
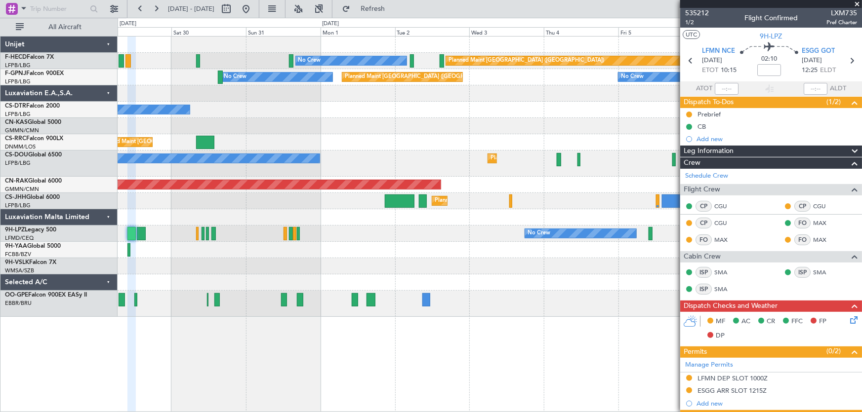
click at [212, 110] on div "Planned Maint Paris (Le Bourget) No Crew No Crew No Crew Planned Maint Paris (L…" at bounding box center [490, 177] width 744 height 281
click at [347, 132] on div at bounding box center [490, 126] width 744 height 16
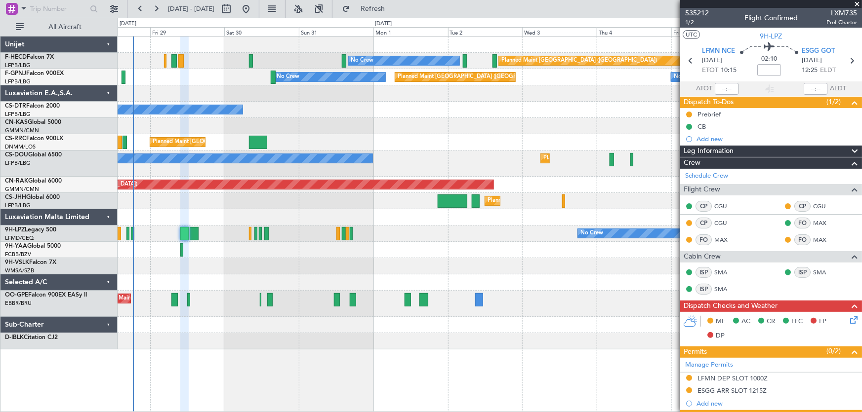
click at [322, 133] on div at bounding box center [490, 126] width 744 height 16
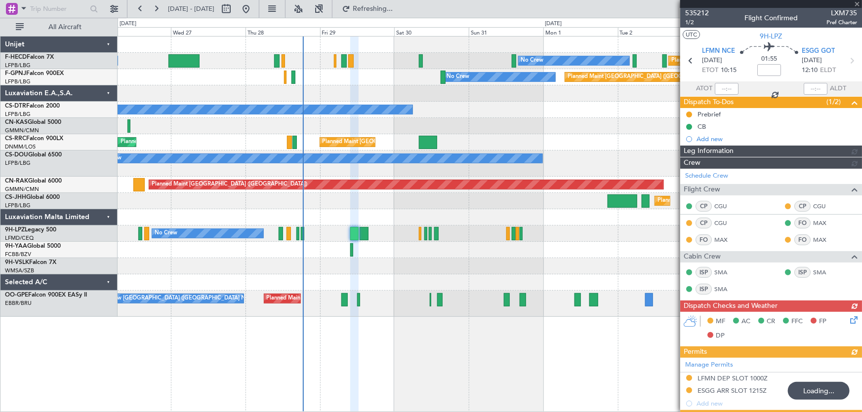
type input "-00:15"
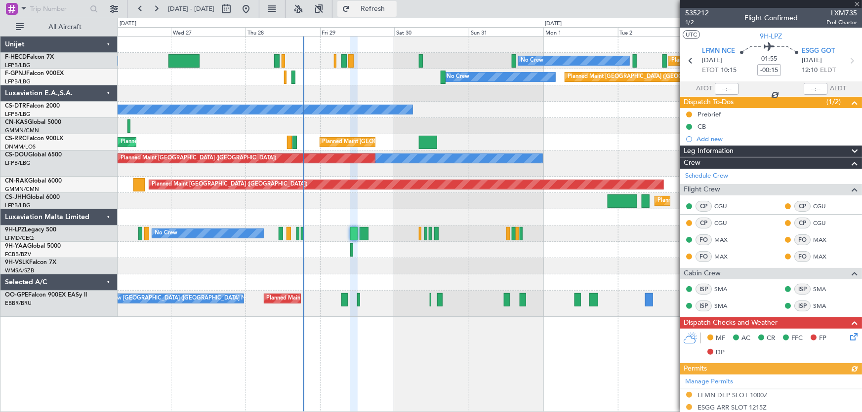
click at [392, 12] on span "Refresh" at bounding box center [372, 8] width 41 height 7
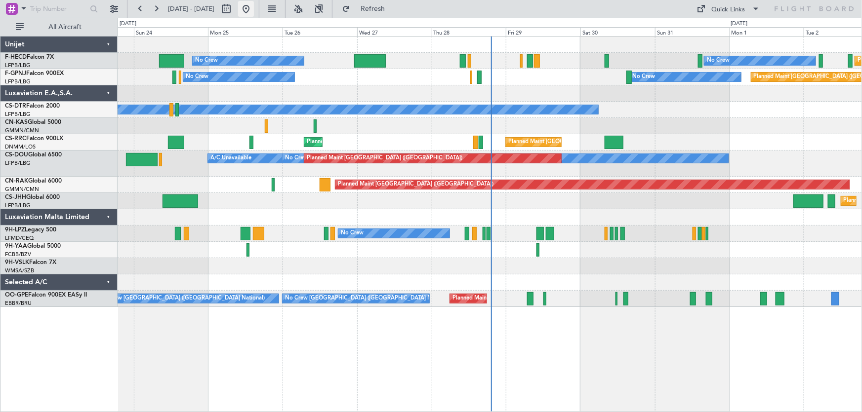
click at [254, 13] on button at bounding box center [246, 9] width 16 height 16
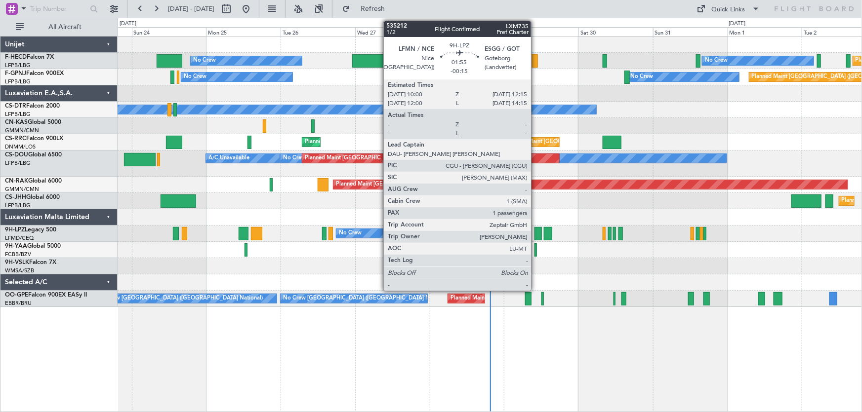
click at [535, 232] on div at bounding box center [537, 233] width 7 height 13
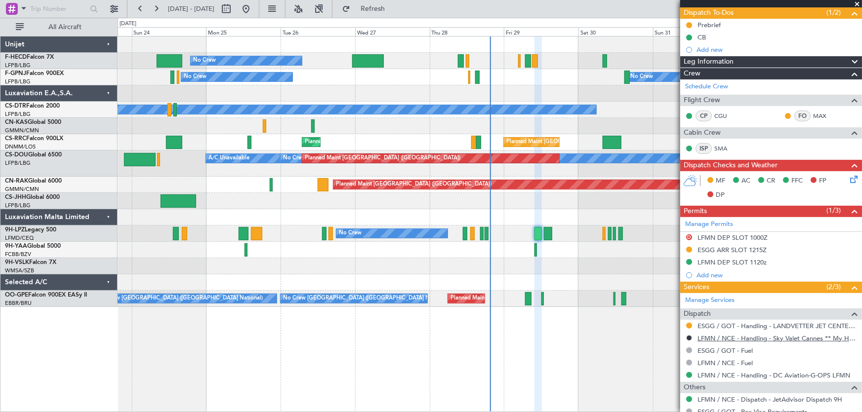
scroll to position [44, 0]
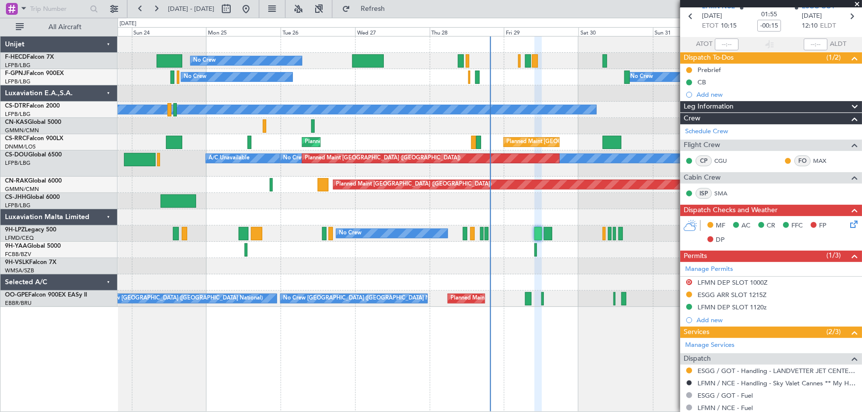
click at [856, 5] on span at bounding box center [857, 4] width 10 height 9
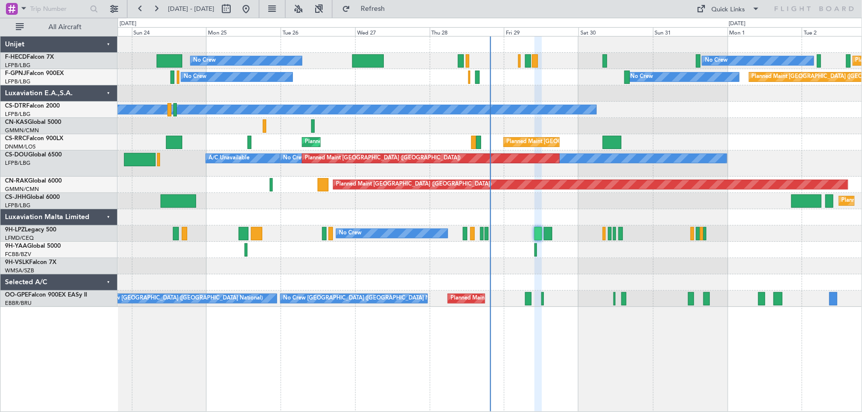
type input "0"
